Goal: Transaction & Acquisition: Purchase product/service

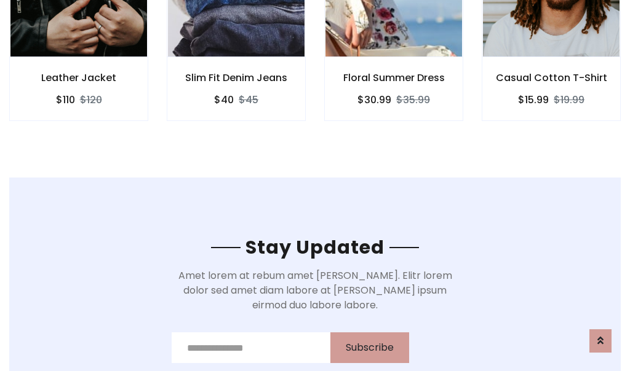
scroll to position [1852, 0]
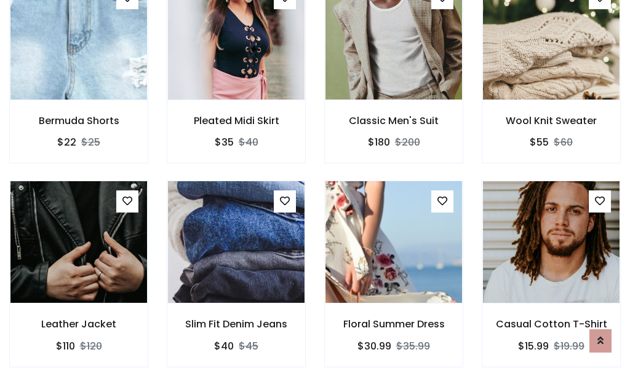
click at [315, 186] on div "Floral Summer Dress $30.99 $35.99" at bounding box center [393, 282] width 157 height 203
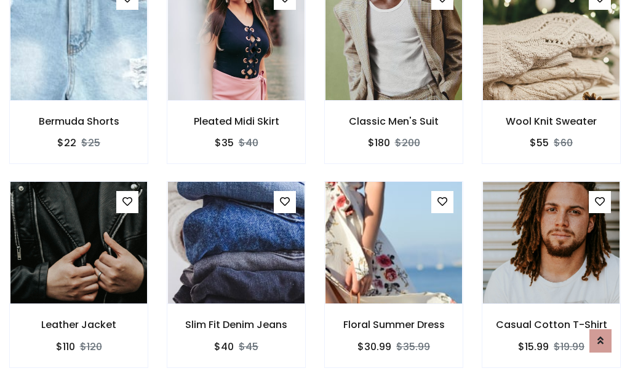
click at [315, 186] on div "Floral Summer Dress $30.99 $35.99" at bounding box center [393, 282] width 157 height 203
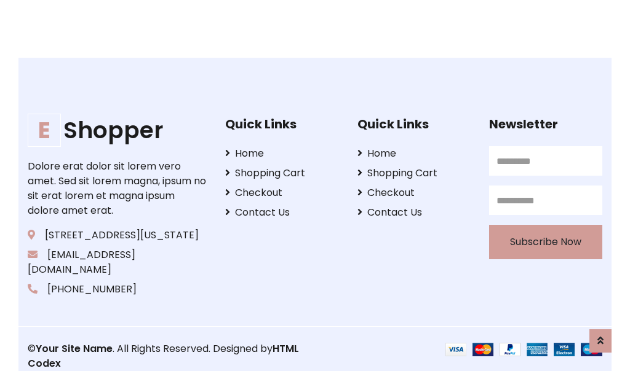
scroll to position [2340, 0]
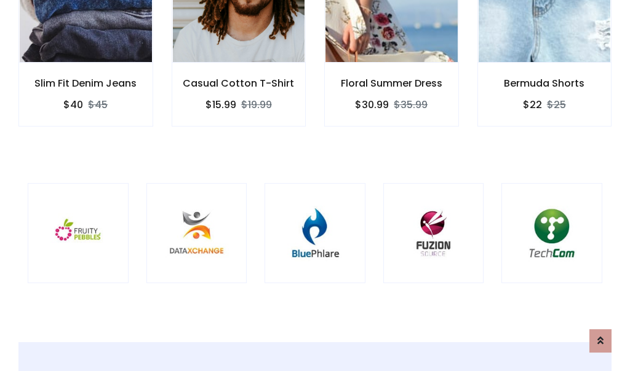
click at [315, 185] on div at bounding box center [314, 233] width 101 height 101
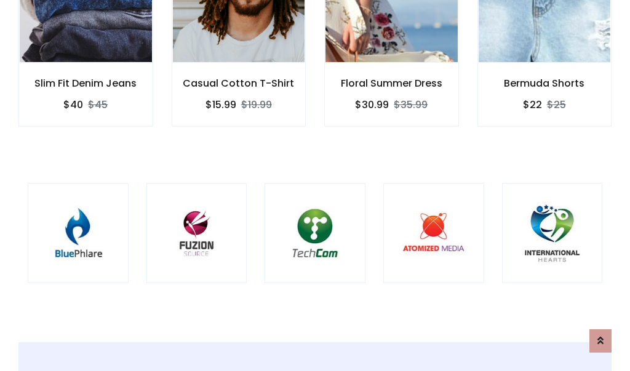
click at [315, 186] on div at bounding box center [314, 233] width 101 height 101
click at [315, 185] on div at bounding box center [314, 233] width 101 height 101
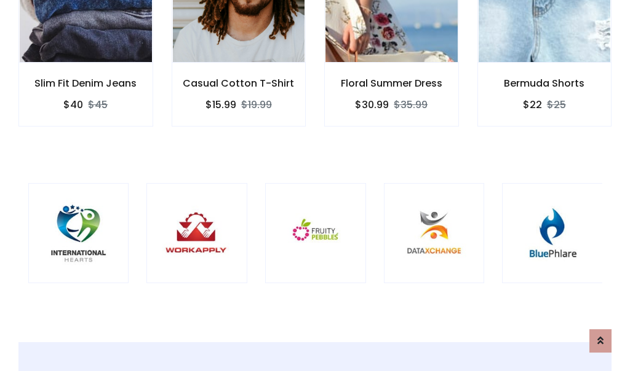
scroll to position [0, 0]
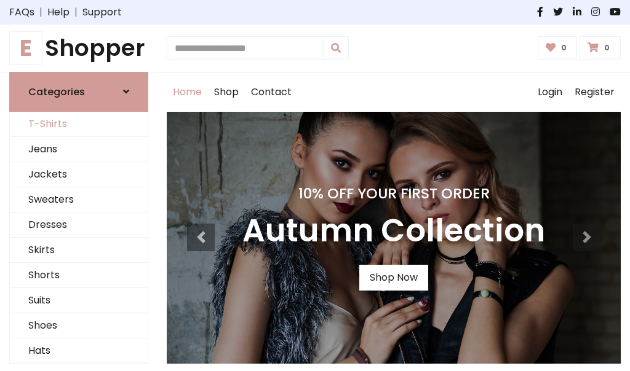
click at [79, 124] on link "T-Shirts" at bounding box center [79, 124] width 138 height 25
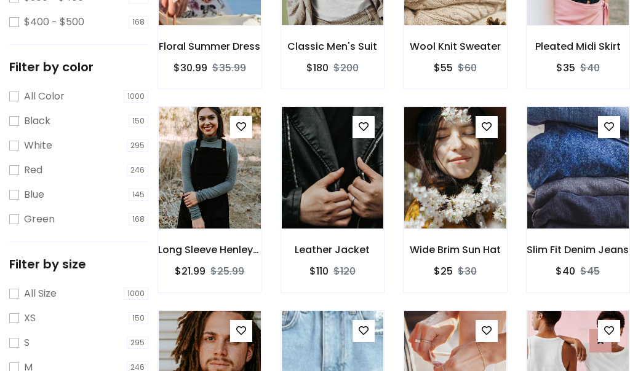
scroll to position [431, 0]
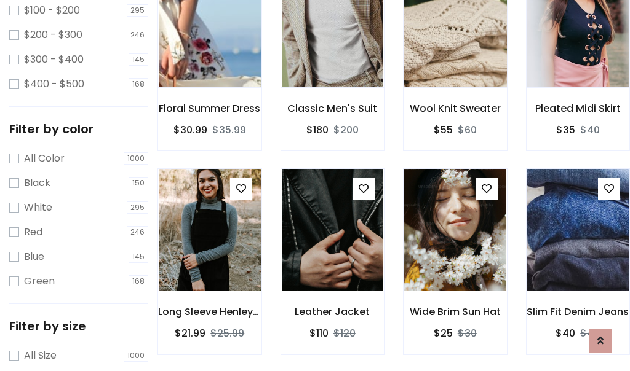
click at [454, 44] on img at bounding box center [454, 26] width 122 height 295
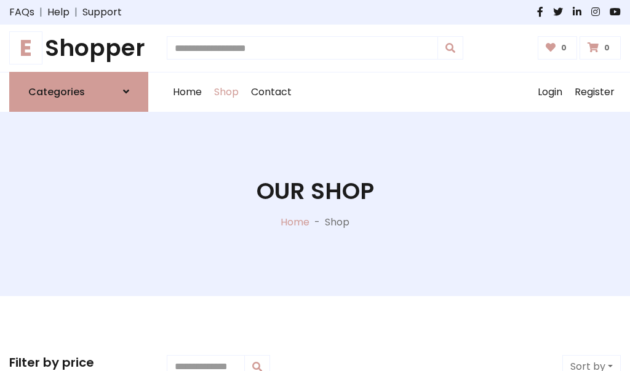
click at [79, 48] on h1 "E Shopper" at bounding box center [78, 48] width 139 height 28
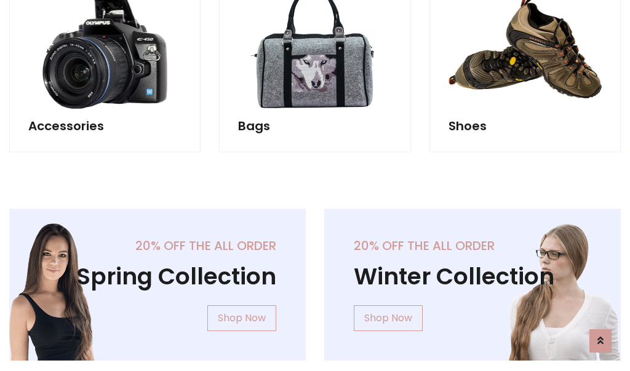
scroll to position [1195, 0]
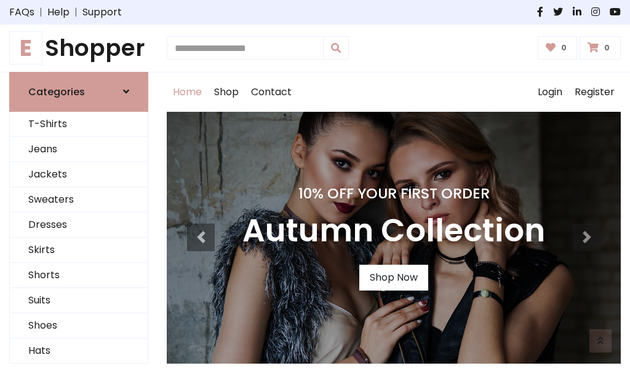
scroll to position [403, 0]
